Goal: Information Seeking & Learning: Learn about a topic

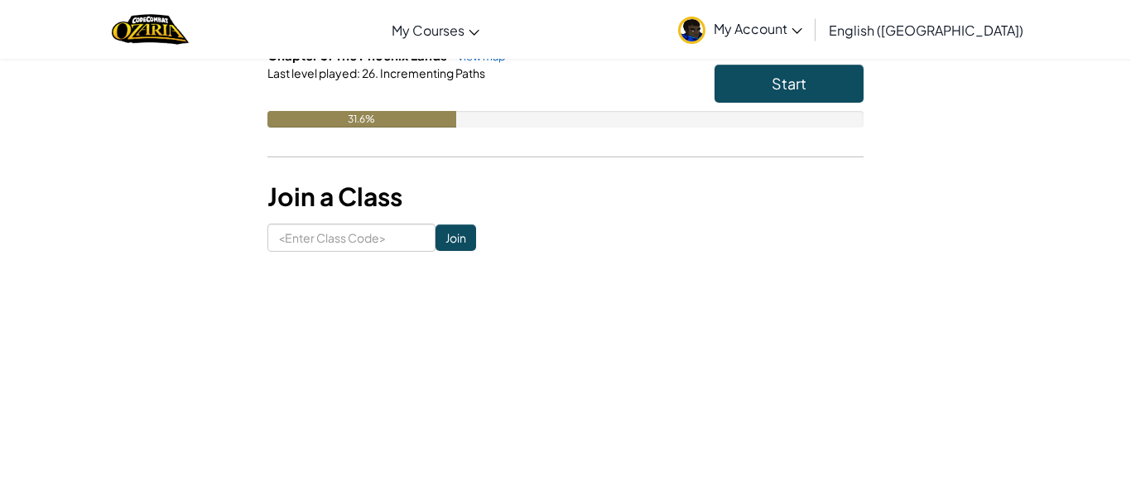
scroll to position [448, 0]
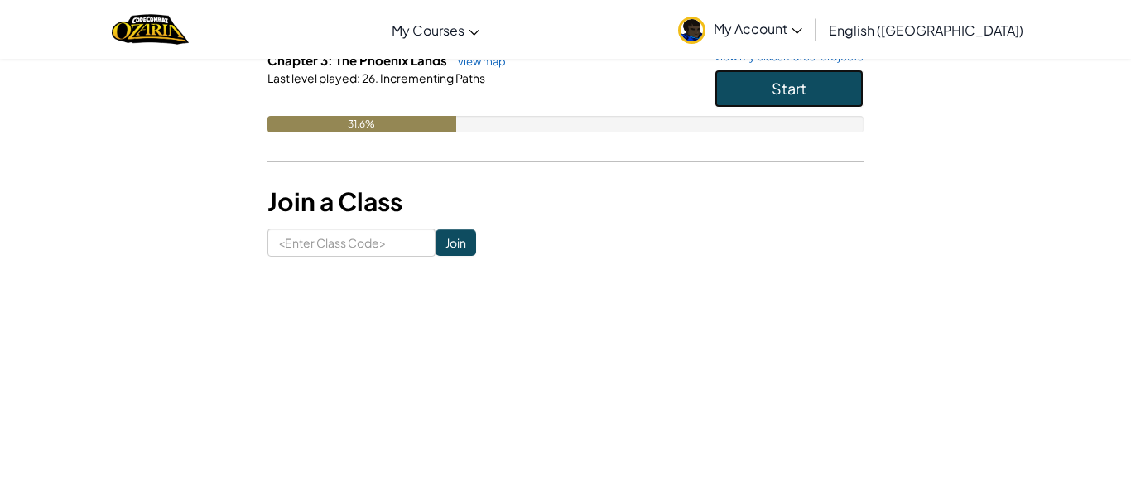
click at [846, 80] on button "Start" at bounding box center [789, 89] width 149 height 38
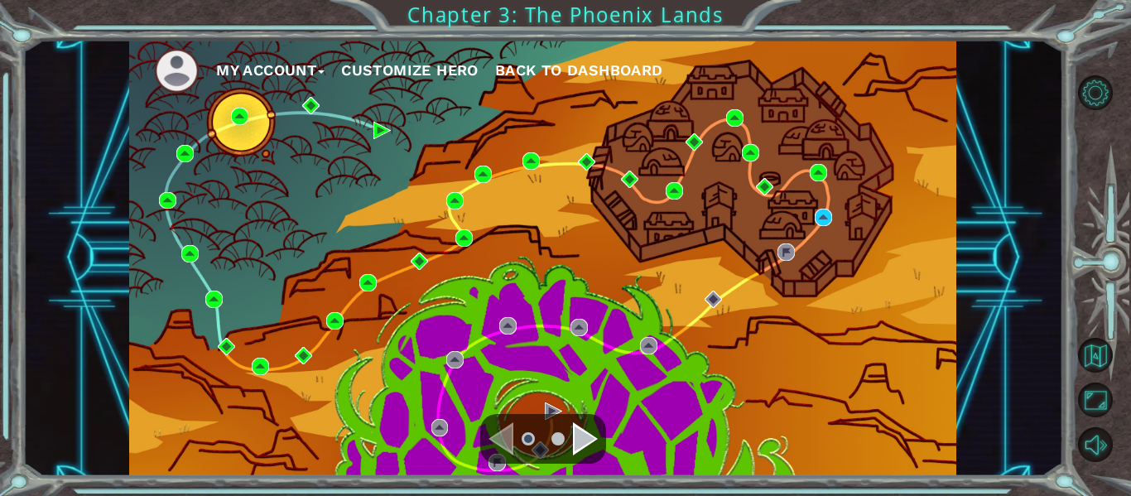
click at [832, 220] on div "My Account Customize Hero Back to Dashboard" at bounding box center [542, 258] width 827 height 436
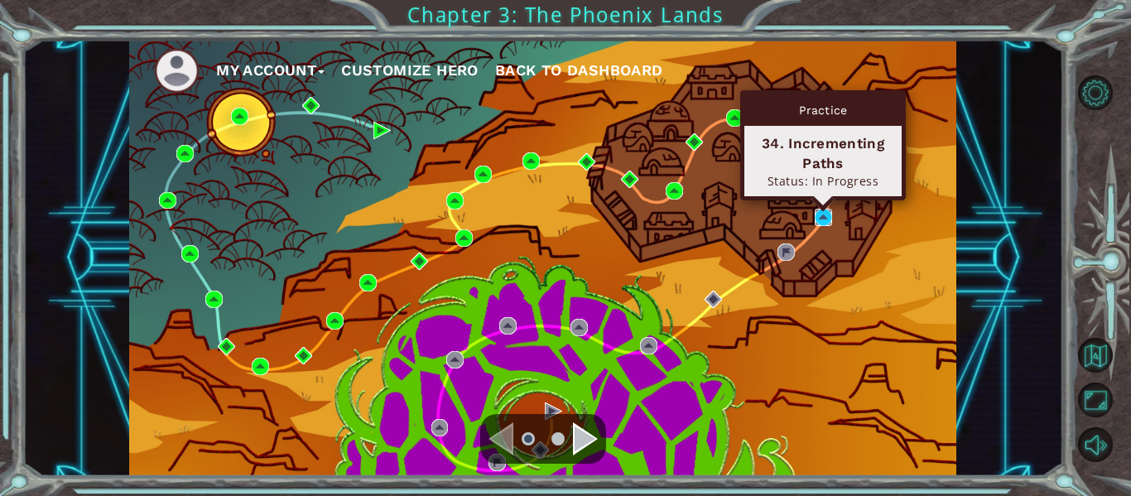
click at [831, 222] on img at bounding box center [823, 217] width 17 height 17
